Goal: Task Accomplishment & Management: Manage account settings

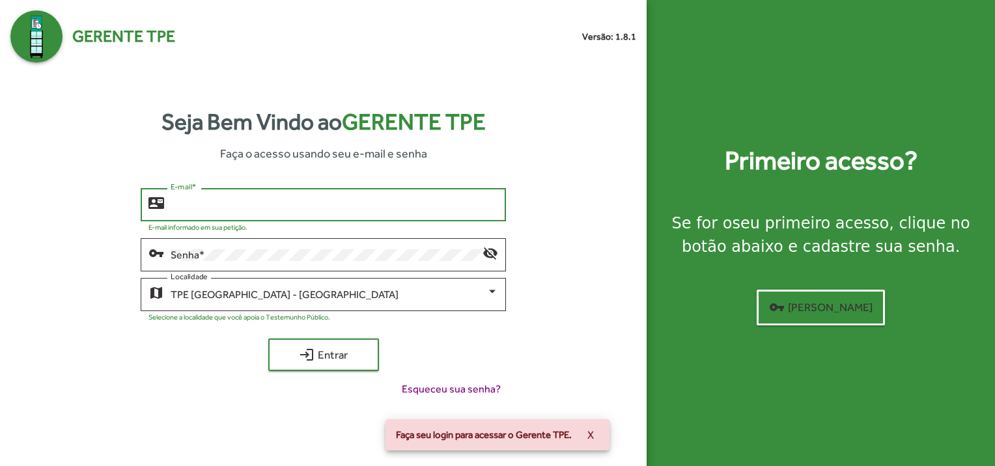
click at [292, 200] on input "E-mail *" at bounding box center [334, 205] width 327 height 12
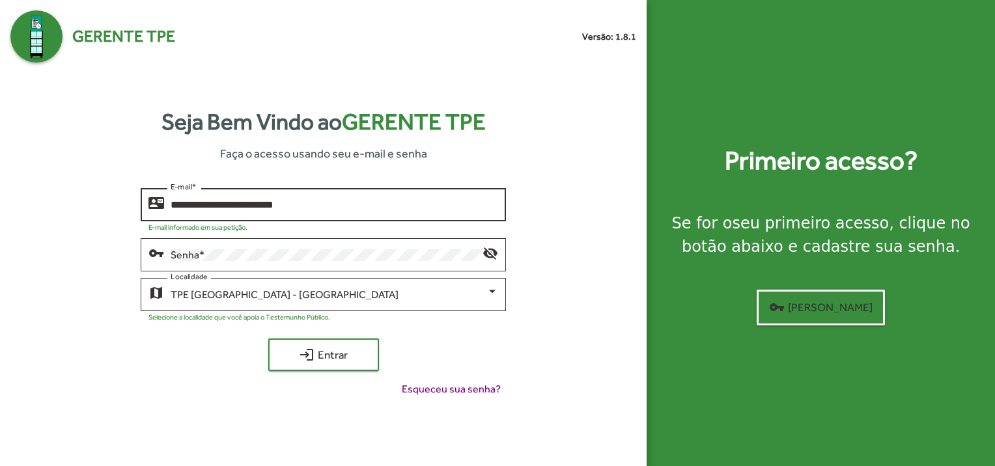
click at [327, 207] on input "**********" at bounding box center [334, 205] width 327 height 12
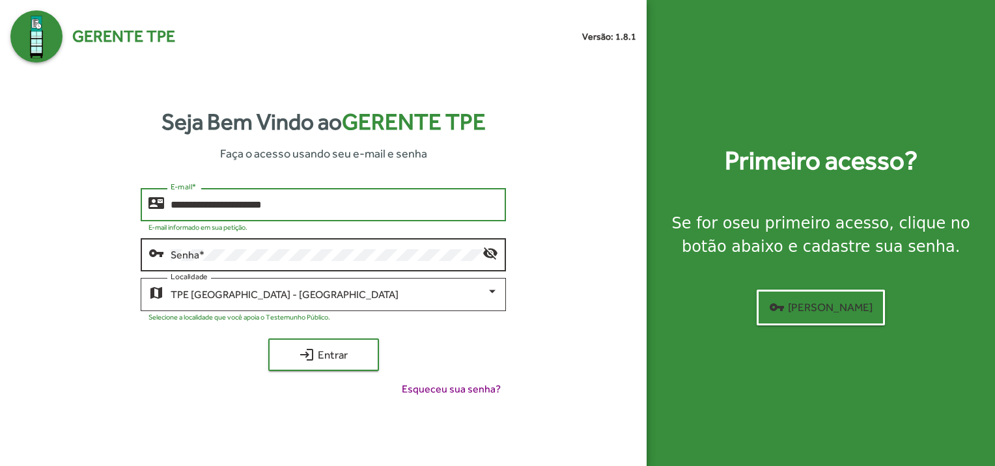
type input "**********"
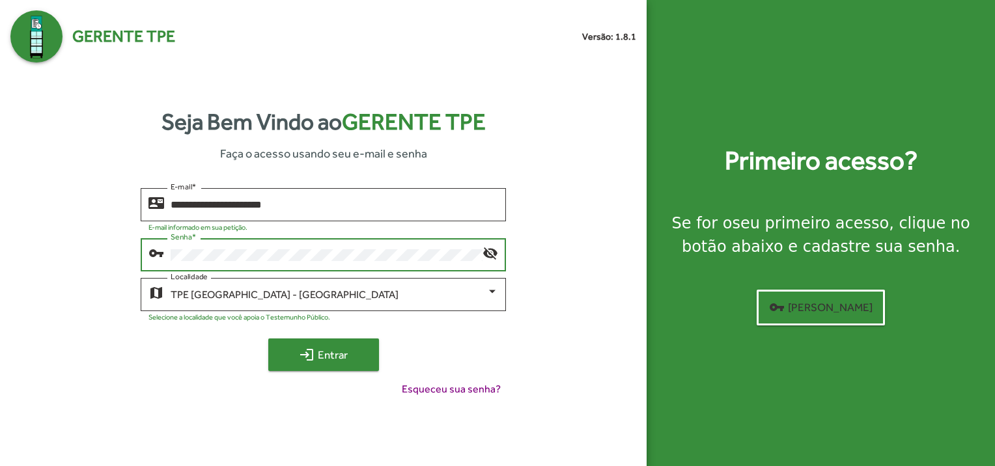
click at [324, 356] on span "login Entrar" at bounding box center [323, 354] width 87 height 23
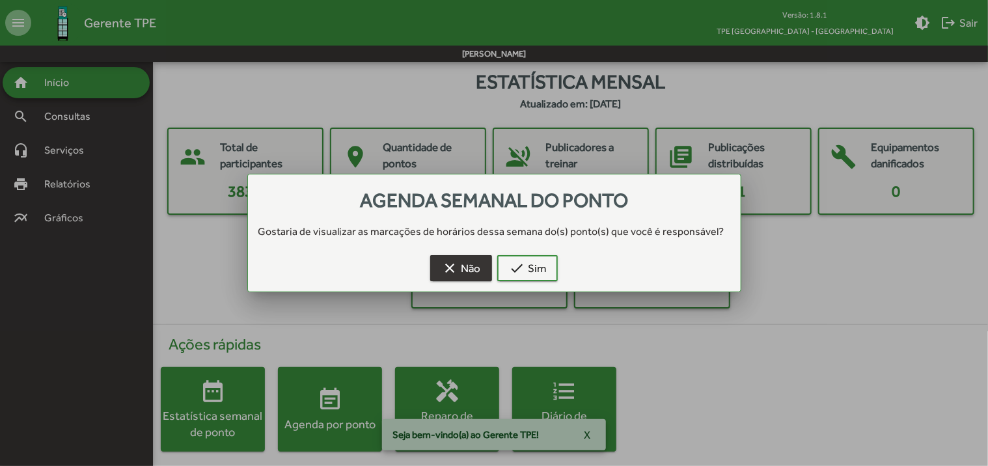
click at [443, 268] on mat-icon "clear" at bounding box center [450, 268] width 16 height 16
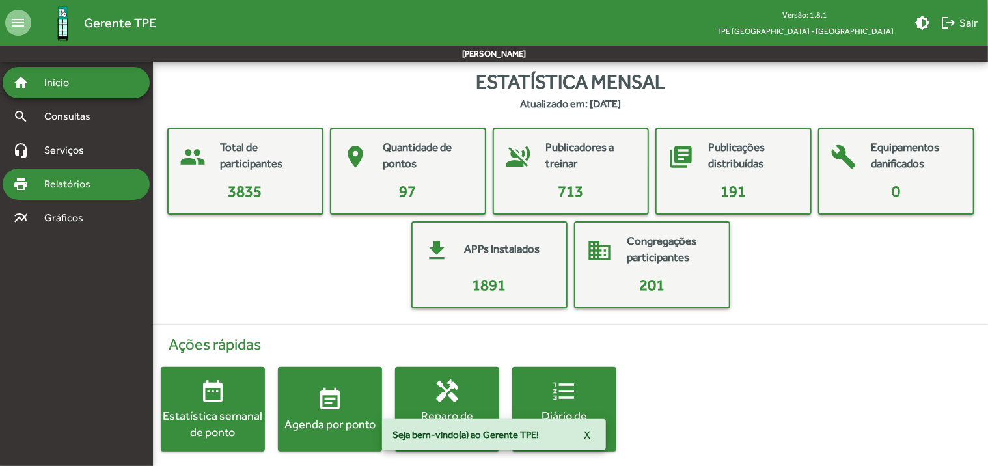
click at [86, 187] on span "Relatórios" at bounding box center [71, 184] width 71 height 16
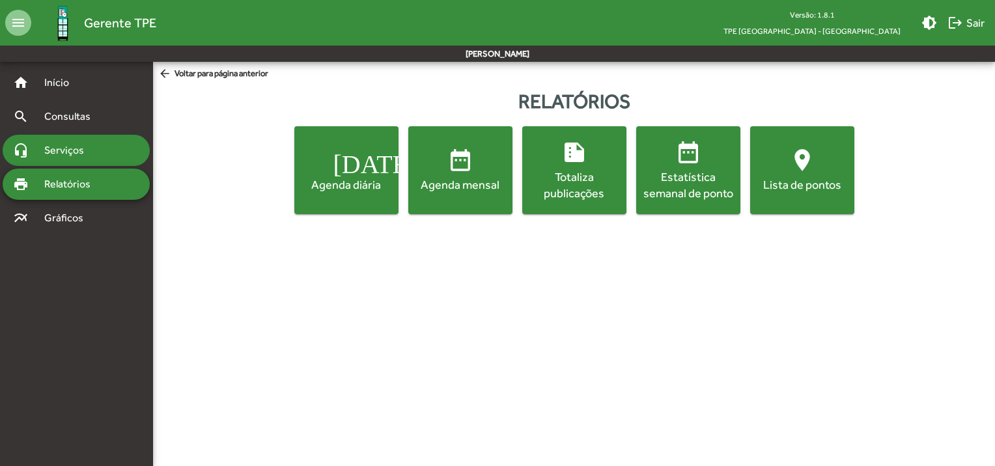
click at [77, 153] on span "Serviços" at bounding box center [68, 151] width 65 height 16
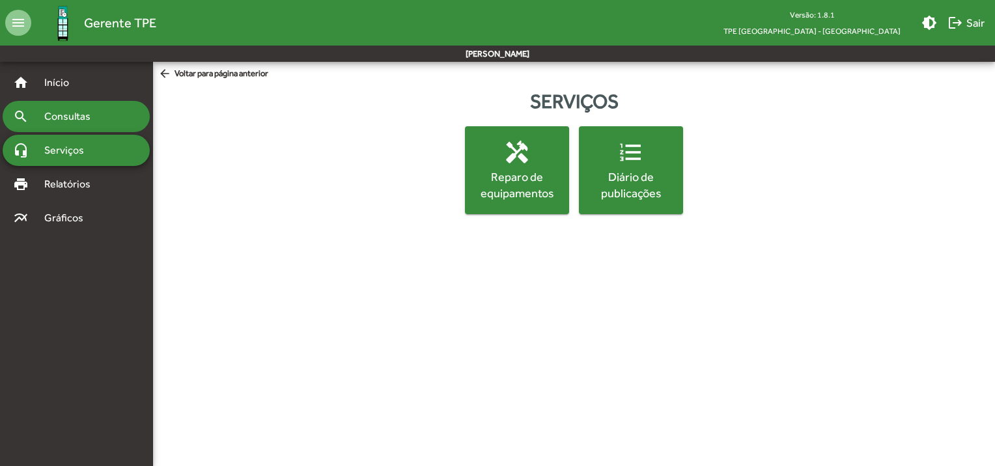
click at [83, 122] on span "Consultas" at bounding box center [71, 117] width 71 height 16
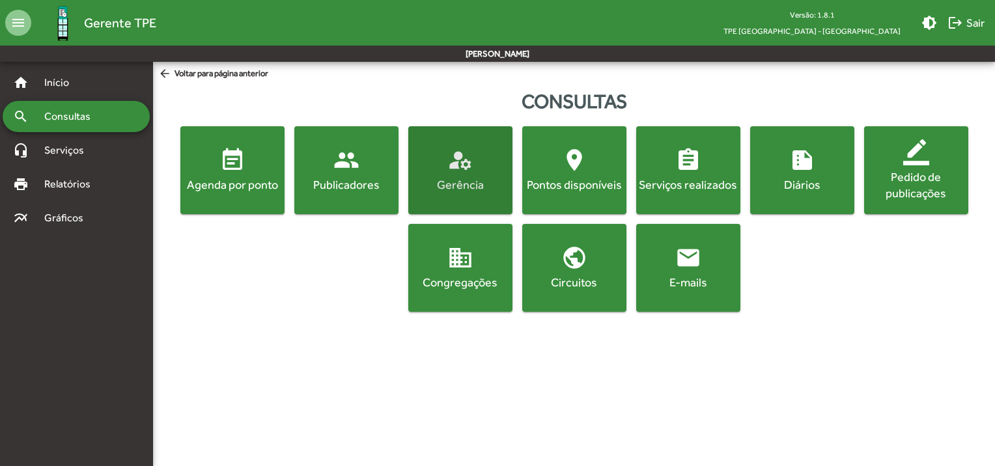
click at [469, 186] on div "Gerência" at bounding box center [460, 184] width 99 height 16
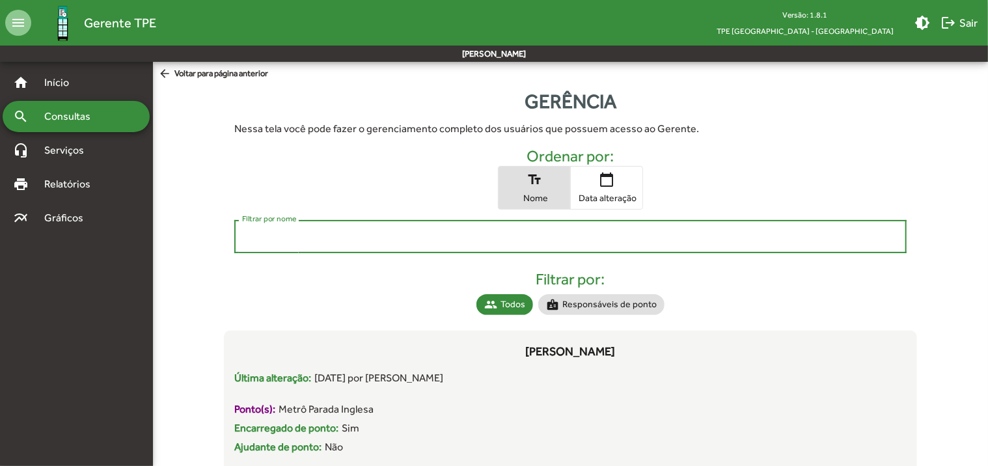
click at [348, 240] on input "Filtrar por nome" at bounding box center [570, 237] width 657 height 12
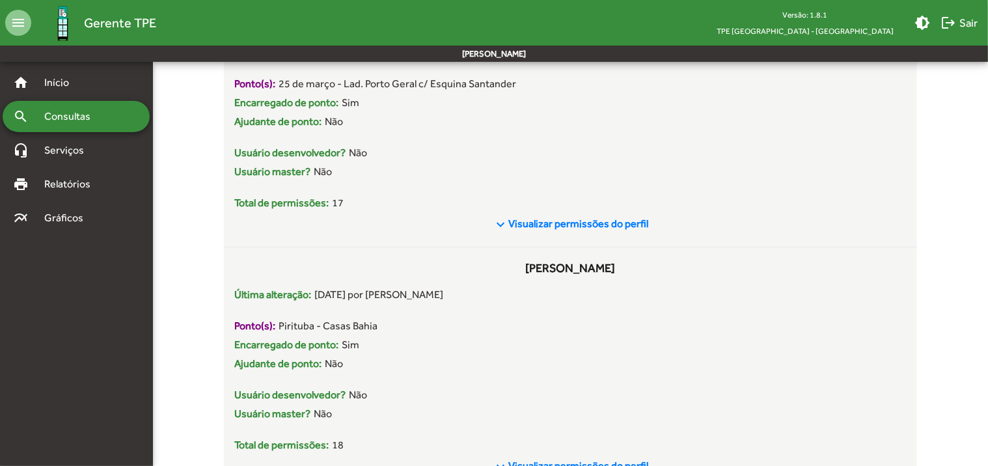
scroll to position [380, 0]
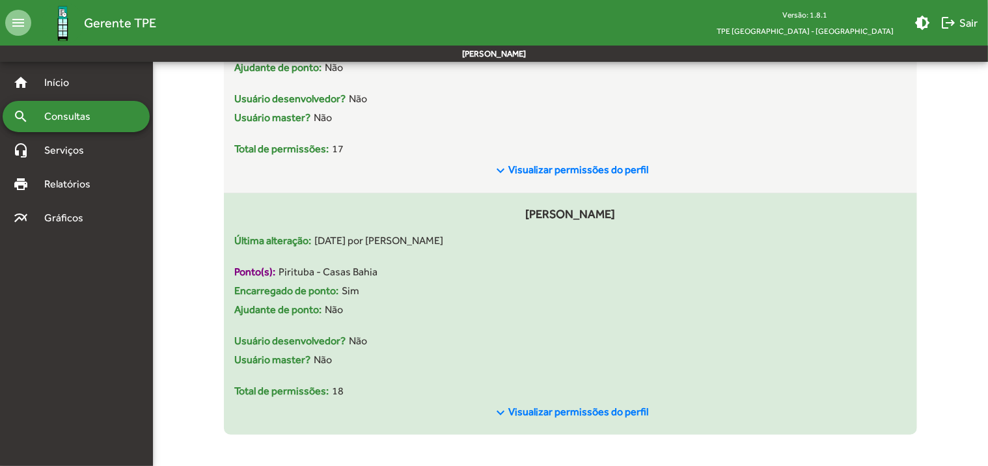
type input "****"
click at [598, 414] on span "Visualizar permissões do perfil" at bounding box center [578, 412] width 140 height 12
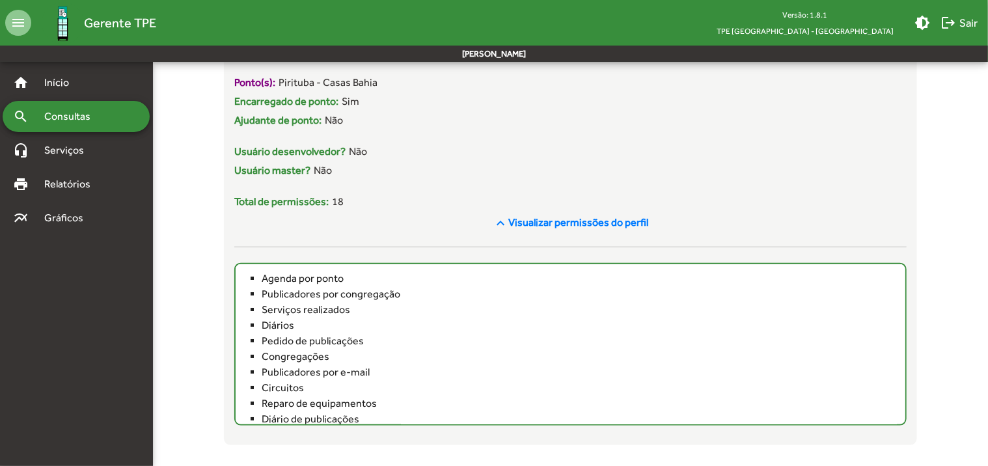
scroll to position [579, 0]
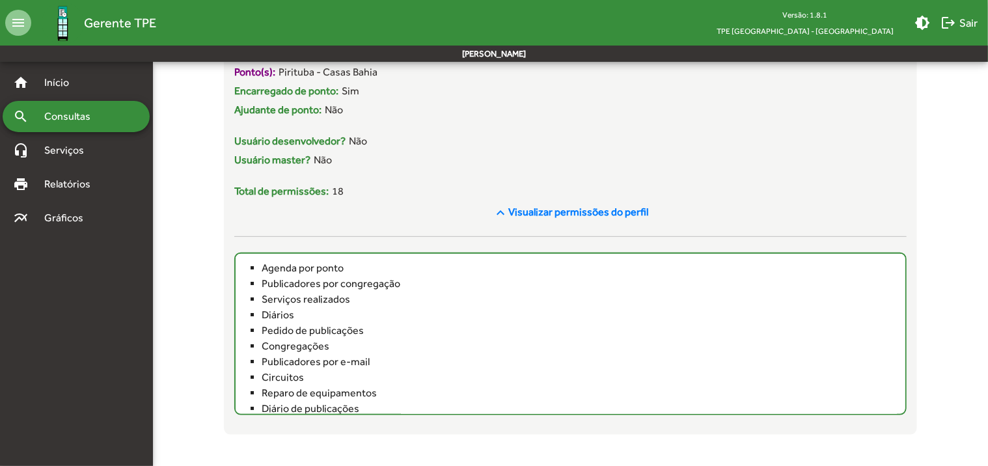
click at [62, 118] on span "Consultas" at bounding box center [71, 117] width 71 height 16
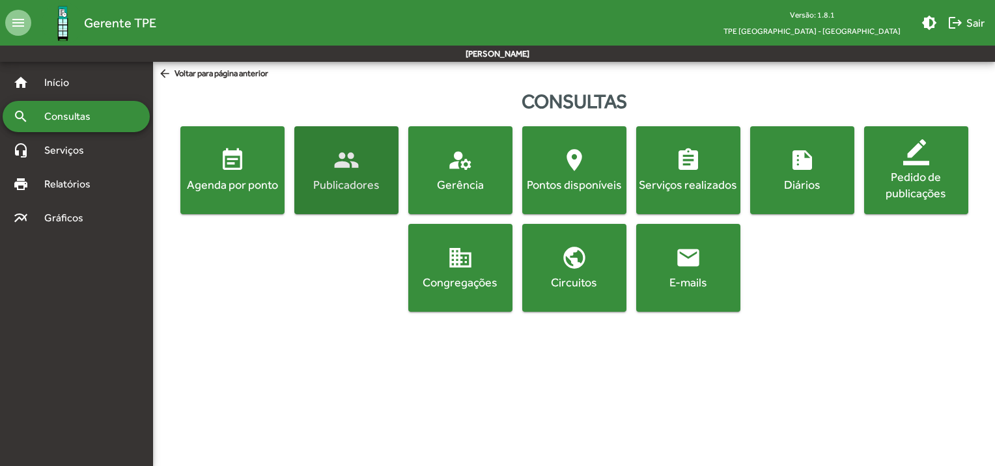
click at [346, 184] on div "Publicadores" at bounding box center [346, 184] width 99 height 16
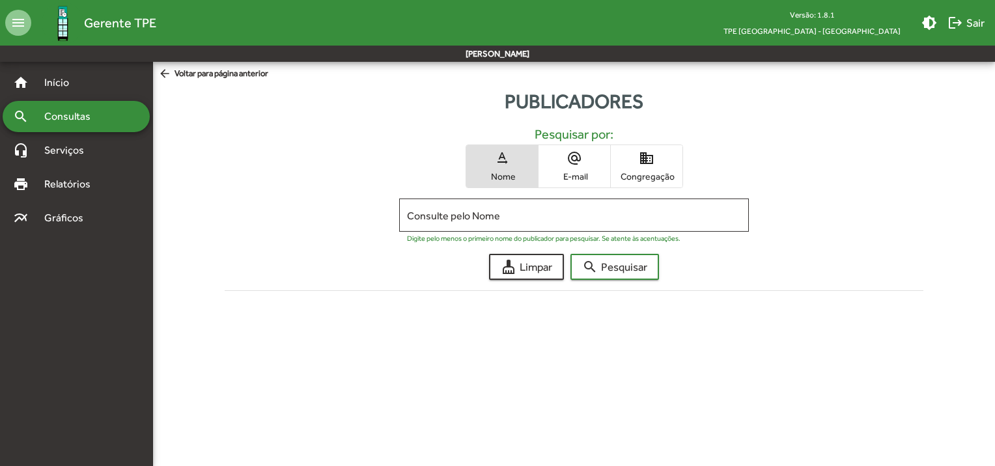
click at [575, 169] on span "alternate_email E-mail" at bounding box center [574, 166] width 72 height 42
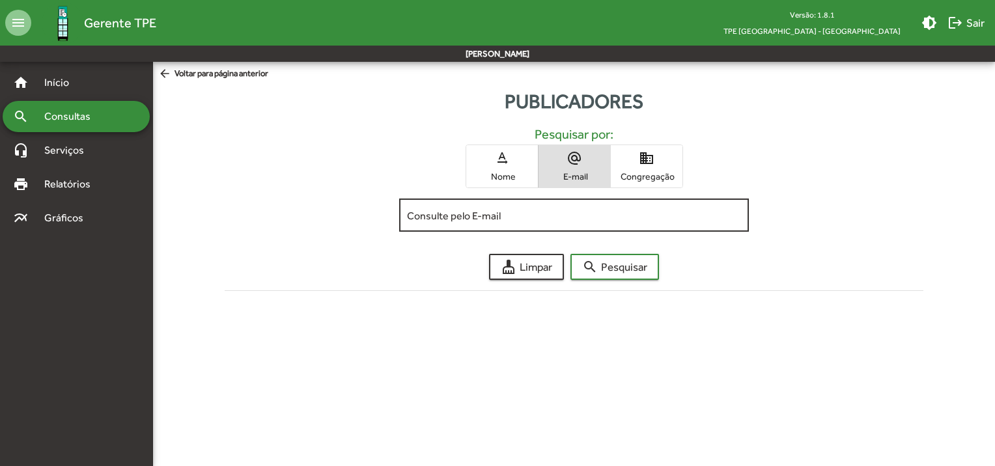
click at [526, 216] on input "Consulte pelo E-mail" at bounding box center [574, 216] width 334 height 12
click at [503, 168] on span "text_rotation_none Nome" at bounding box center [502, 166] width 72 height 42
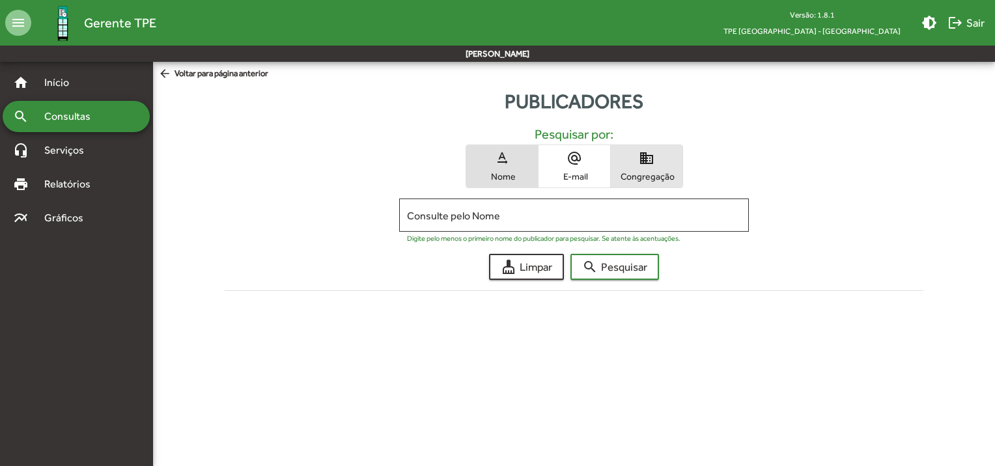
click at [638, 174] on span "Congregação" at bounding box center [646, 177] width 65 height 12
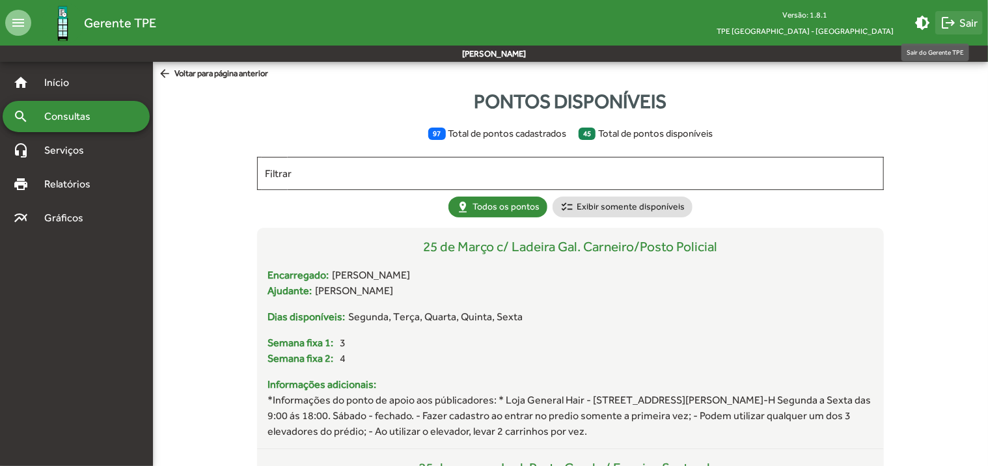
click at [958, 21] on span "logout Sair" at bounding box center [959, 22] width 37 height 23
